Goal: Transaction & Acquisition: Purchase product/service

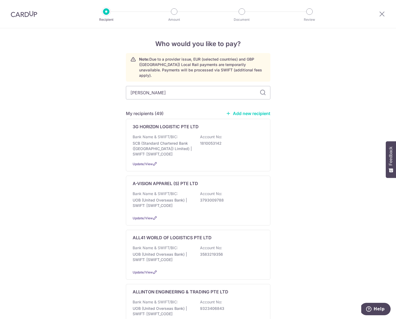
type input "[PERSON_NAME]"
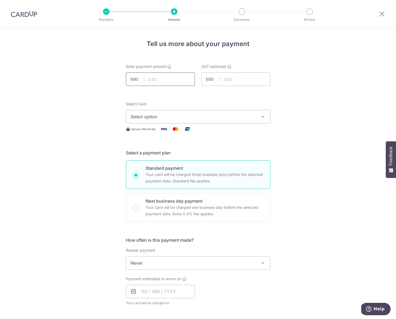
click at [173, 81] on input "text" at bounding box center [160, 79] width 69 height 13
type input "817.50"
click at [160, 119] on span "Select option" at bounding box center [194, 117] width 126 height 6
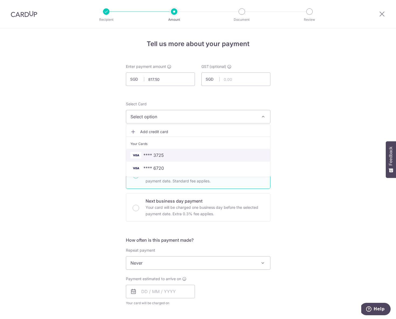
click at [166, 160] on link "**** 3725" at bounding box center [198, 155] width 144 height 13
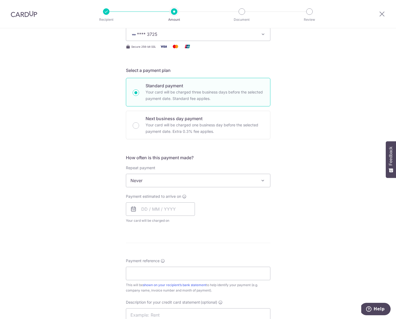
scroll to position [106, 0]
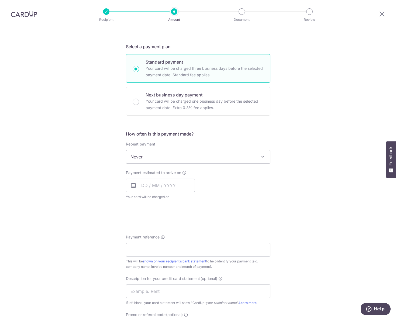
click at [174, 157] on span "Never" at bounding box center [198, 156] width 144 height 13
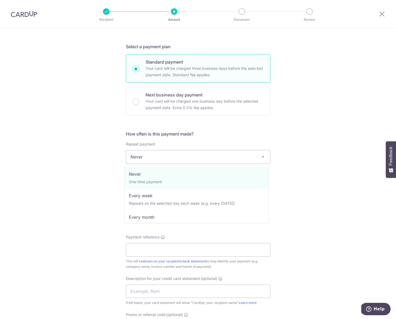
click at [174, 157] on span "Never" at bounding box center [198, 156] width 144 height 13
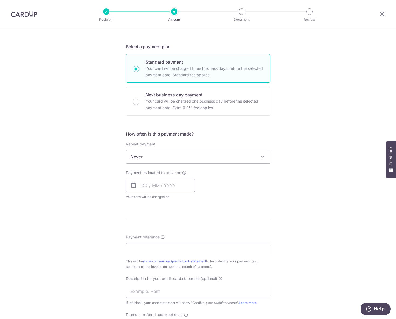
click at [168, 187] on input "text" at bounding box center [160, 185] width 69 height 13
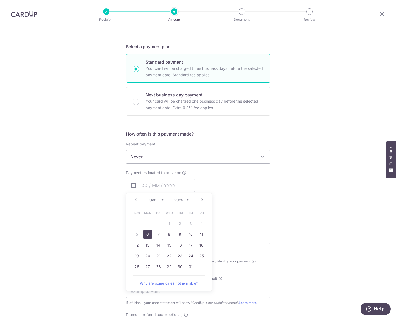
click at [148, 234] on link "6" at bounding box center [147, 234] width 9 height 9
type input "06/10/2025"
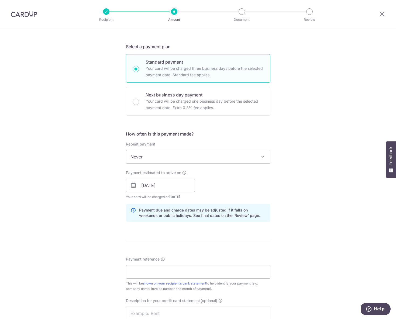
scroll to position [157, 0]
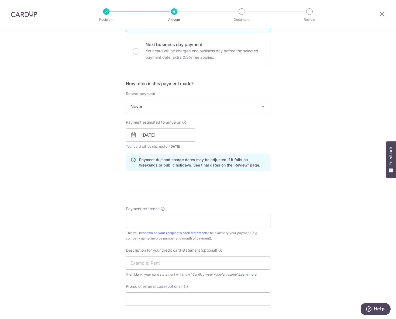
click at [154, 227] on input "Payment reference" at bounding box center [198, 221] width 145 height 13
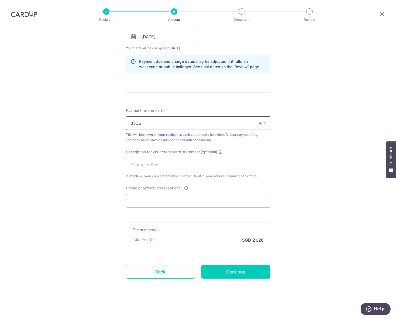
type input "8536"
click at [184, 202] on input "Promo or referral code (optional)" at bounding box center [198, 200] width 145 height 13
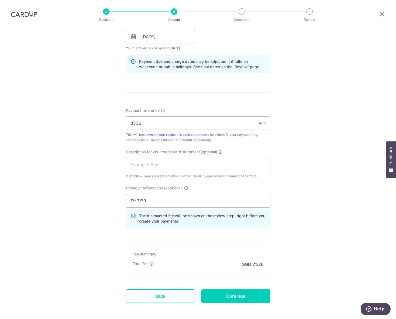
type input "SHP179"
click at [288, 185] on div "Tell us more about your payment Enter payment amount SGD 817.50 817.50 GST (opt…" at bounding box center [198, 58] width 396 height 570
click at [247, 294] on input "Continue" at bounding box center [235, 296] width 69 height 13
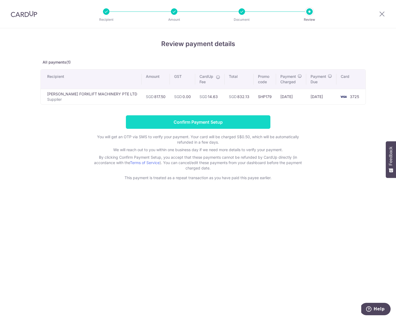
click at [204, 122] on input "Confirm Payment Setup" at bounding box center [198, 121] width 145 height 13
